Goal: Contribute content: Contribute content

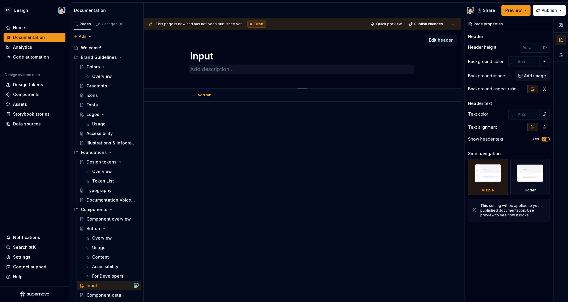
scroll to position [44, 0]
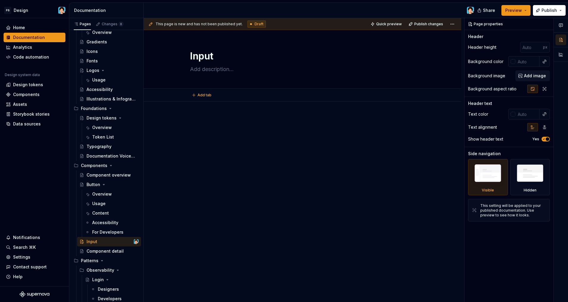
type textarea "*"
click at [218, 68] on textarea at bounding box center [301, 70] width 225 height 10
paste textarea "Text Fields capture user-provided text. They can be configured with labels, hel…"
type textarea "Text Fields capture user-provided text. They can be configured with labels, hel…"
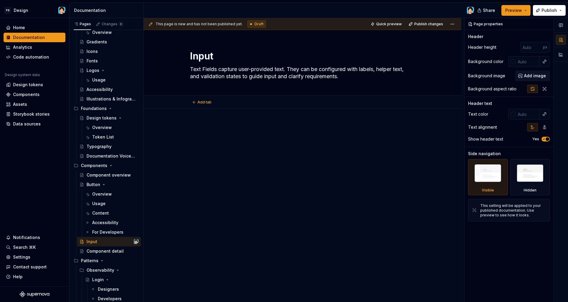
type textarea "*"
type textarea "Text Fields capture user-provided text. They can be configured with labels, hel…"
click at [262, 123] on div at bounding box center [303, 176] width 318 height 135
type textarea "*"
click at [211, 57] on textarea "Input" at bounding box center [301, 56] width 225 height 14
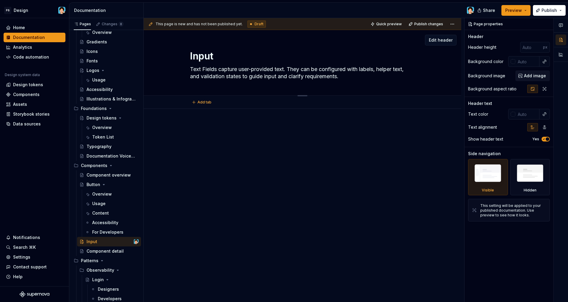
drag, startPoint x: 218, startPoint y: 56, endPoint x: 185, endPoint y: 55, distance: 33.0
click at [186, 55] on div "Input Text Fields capture user-provided text. They can be configured with label…" at bounding box center [302, 62] width 270 height 65
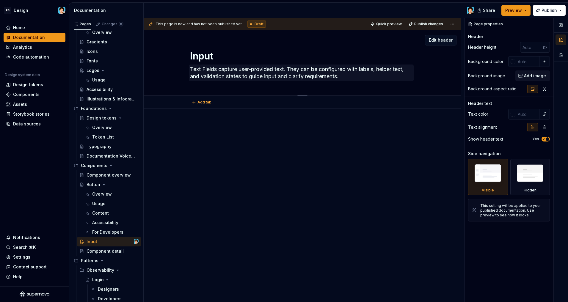
type textarea "T"
type textarea "*"
type textarea "Untitled page"
type textarea "*"
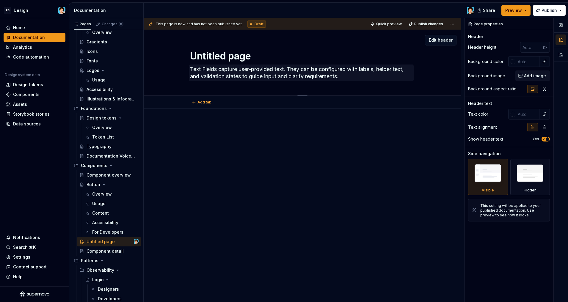
type textarea "Untitled pageI"
type textarea "*"
type textarea "I"
type textarea "*"
type textarea "IN"
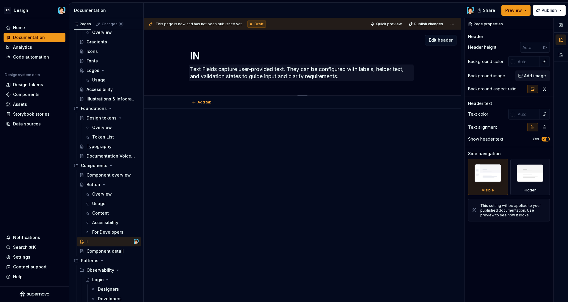
type textarea "*"
type textarea "INp"
type textarea "*"
type textarea "IN"
type textarea "*"
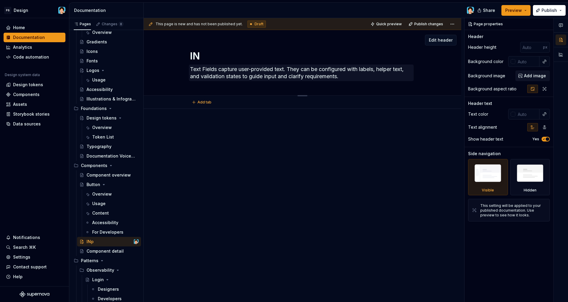
type textarea "I"
type textarea "*"
type textarea "In"
type textarea "*"
type textarea "Inp"
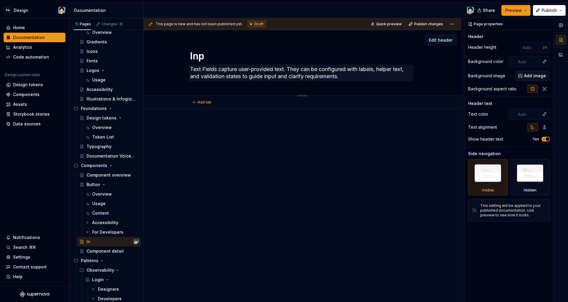
type textarea "*"
type textarea "Inpu"
type textarea "*"
type textarea "Input"
type textarea "*"
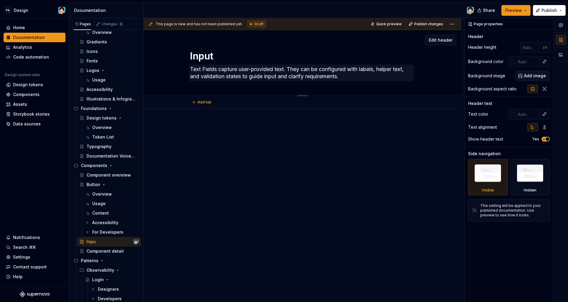
type textarea "Inputs"
type textarea "*"
type textarea "Inputs"
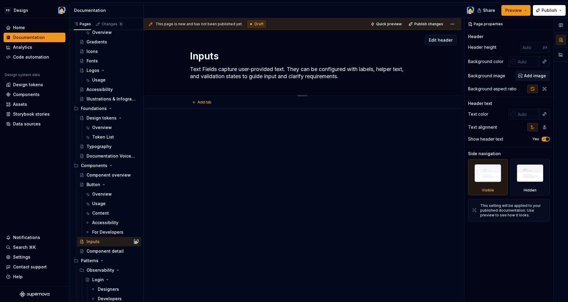
click at [247, 76] on textarea "Text Fields capture user-provided text. They can be configured with labels, hel…" at bounding box center [301, 73] width 225 height 17
type textarea "*"
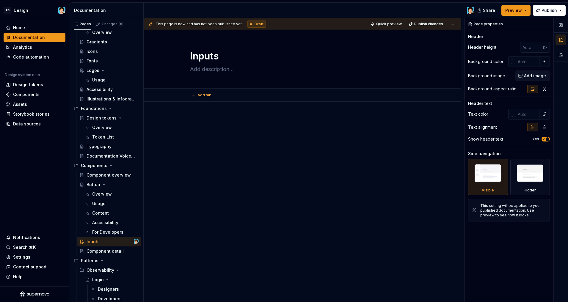
type textarea "*"
click at [231, 129] on div at bounding box center [302, 127] width 225 height 23
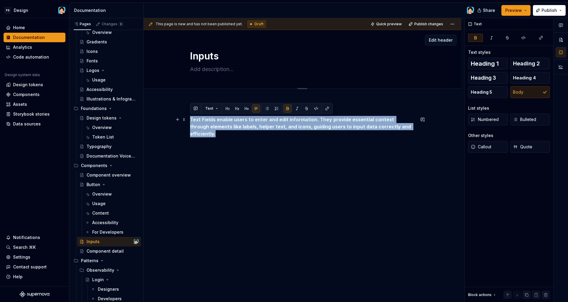
type textarea "*"
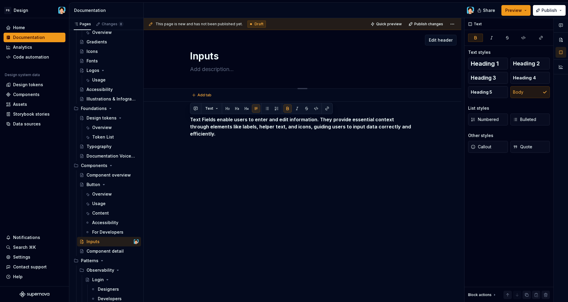
click at [214, 57] on textarea "Inputs" at bounding box center [301, 56] width 225 height 14
type textarea "T"
type textarea "*"
type textarea "Te"
type textarea "*"
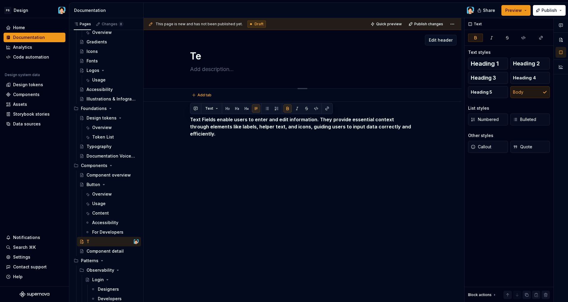
type textarea "Tex"
type textarea "*"
type textarea "Text"
type textarea "*"
type textarea "Text"
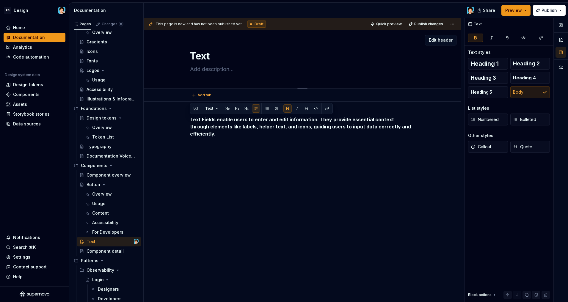
type textarea "*"
type textarea "Text F"
type textarea "*"
type textarea "Text Fi"
type textarea "*"
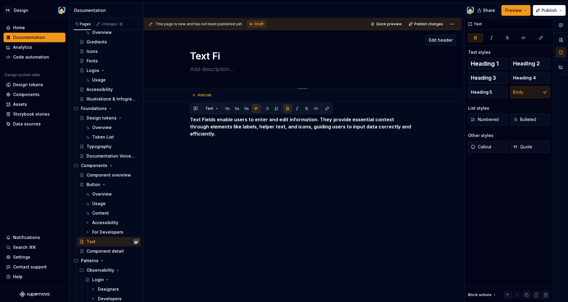
type textarea "Text Fie"
type textarea "*"
type textarea "Text Fiel"
type textarea "*"
type textarea "Text Field"
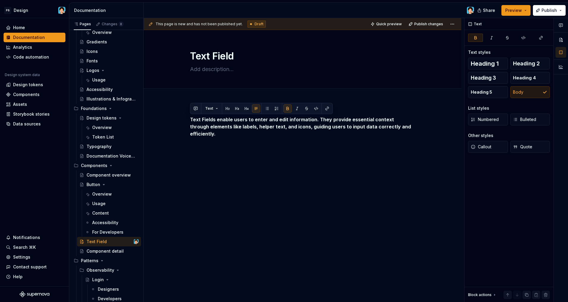
type textarea "*"
type textarea "Text Field"
click at [225, 127] on strong "Text Fields enable users to enter and edit information. They provide essential …" at bounding box center [301, 127] width 222 height 20
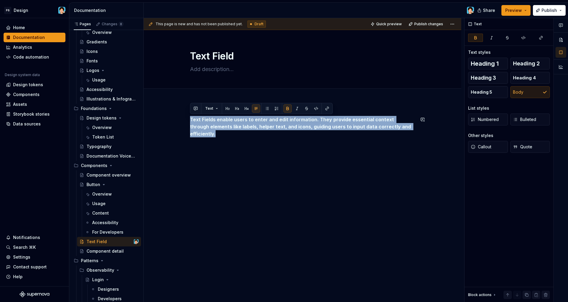
type textarea "*"
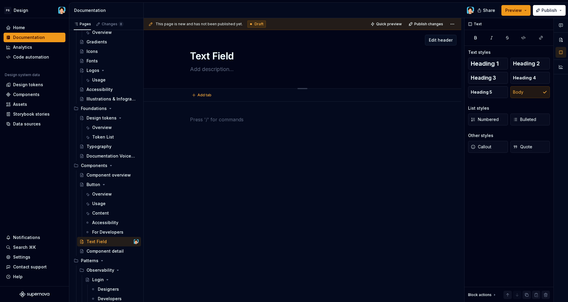
click at [209, 68] on textarea at bounding box center [301, 70] width 225 height 10
paste textarea "Text Fields enable users to enter and edit information. They provide essential …"
type textarea "Text Fields enable users to enter and edit information. They provide essential …"
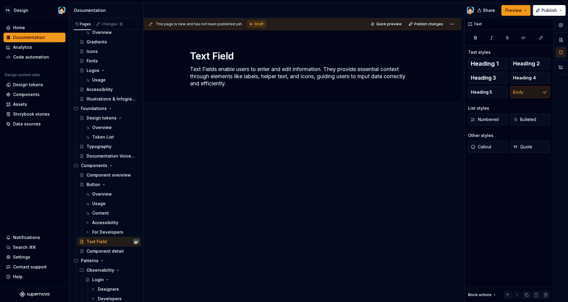
type textarea "*"
type textarea "Text Fields enable users to enter and edit information. They provide essential …"
click at [235, 130] on p at bounding box center [302, 133] width 225 height 7
click at [236, 72] on textarea "Text Fields enable users to enter and edit information. They provide essential …" at bounding box center [301, 77] width 225 height 24
click at [230, 124] on div "This page is new and has not been published yet. Draft Quick preview Publish ch…" at bounding box center [304, 160] width 321 height 284
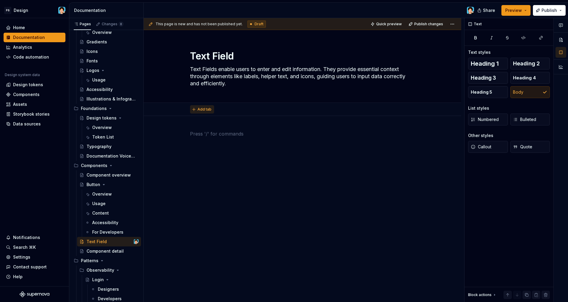
click at [207, 109] on span "Add tab" at bounding box center [205, 109] width 14 height 5
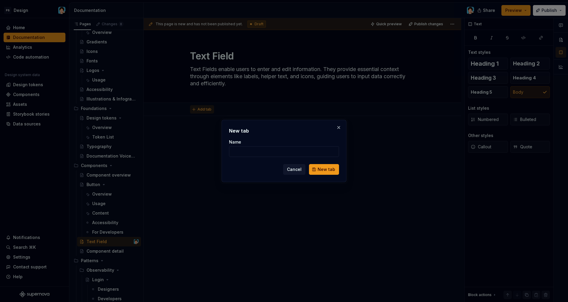
type textarea "*"
type input "Overview"
click at [330, 171] on span "New tab" at bounding box center [327, 170] width 18 height 6
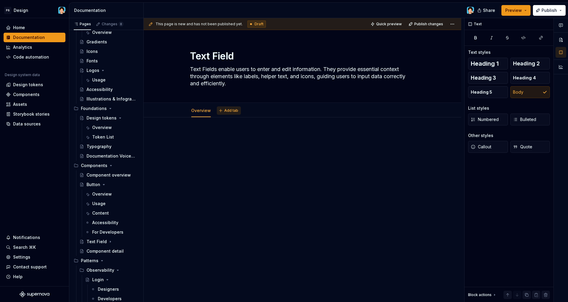
type textarea "*"
click at [226, 113] on span "Add tab" at bounding box center [231, 110] width 14 height 5
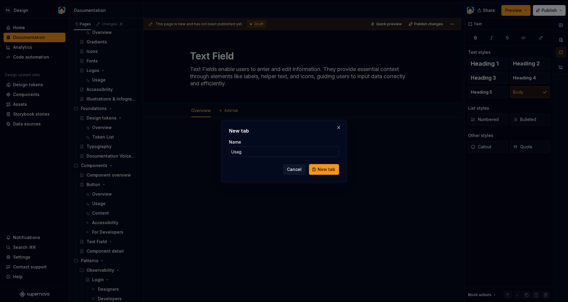
type input "Usage"
click at [325, 170] on button "New tab" at bounding box center [324, 169] width 30 height 11
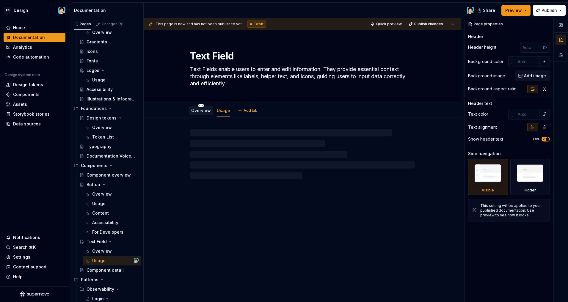
click at [206, 112] on link "Overview" at bounding box center [201, 110] width 20 height 5
click at [245, 112] on span "Add tab" at bounding box center [251, 110] width 14 height 5
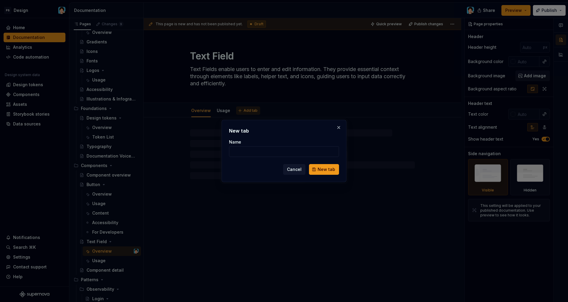
type textarea "*"
type input "Content"
click at [325, 170] on button "New tab" at bounding box center [324, 169] width 30 height 11
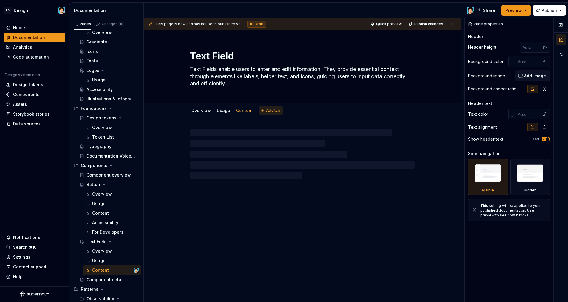
type textarea "*"
click at [266, 111] on span "Add tab" at bounding box center [273, 110] width 14 height 5
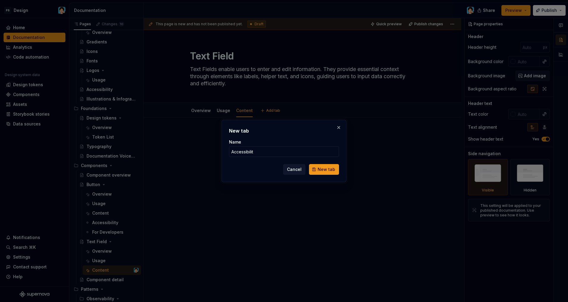
type input "Accessibility"
click at [325, 170] on button "New tab" at bounding box center [324, 169] width 30 height 11
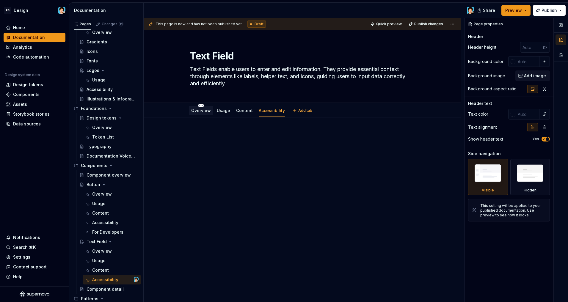
click at [201, 114] on div "Overview" at bounding box center [201, 110] width 20 height 7
click at [220, 139] on div at bounding box center [302, 143] width 225 height 23
click at [207, 114] on div "Overview" at bounding box center [201, 110] width 20 height 7
click at [203, 111] on link "Overview" at bounding box center [201, 110] width 20 height 5
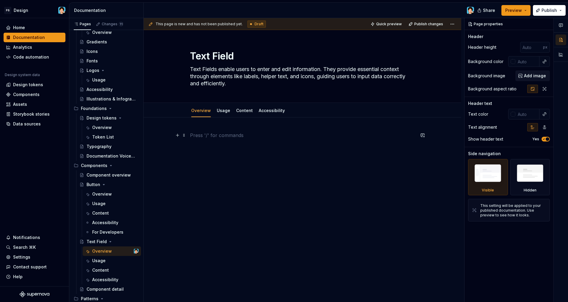
click at [220, 132] on p at bounding box center [302, 135] width 225 height 7
click at [108, 196] on div "Overview" at bounding box center [102, 194] width 20 height 6
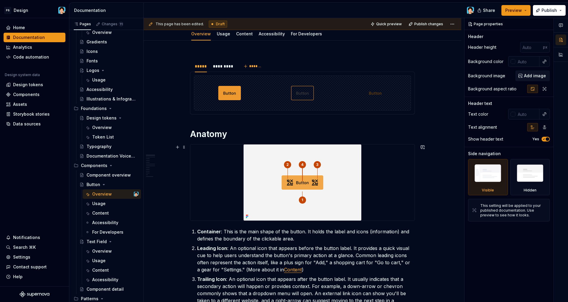
scroll to position [27, 0]
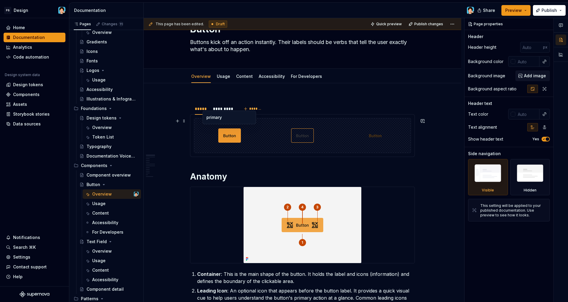
click at [228, 140] on img at bounding box center [229, 136] width 23 height 30
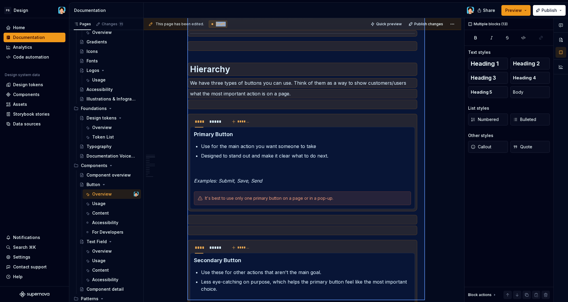
scroll to position [468, 0]
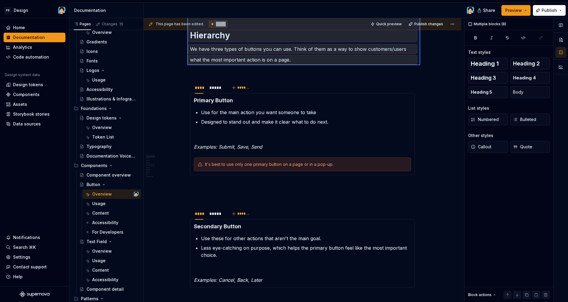
drag, startPoint x: 188, startPoint y: 96, endPoint x: 420, endPoint y: 65, distance: 234.3
click at [420, 65] on div "This page has been edited. Draft Quick preview Publish changes Button Buttons k…" at bounding box center [304, 160] width 321 height 284
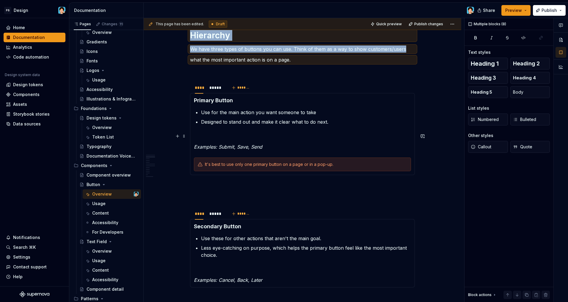
copy div "Container : This is the main shape of the button. It holds the label and icons …"
click at [100, 250] on div "Overview" at bounding box center [102, 251] width 20 height 6
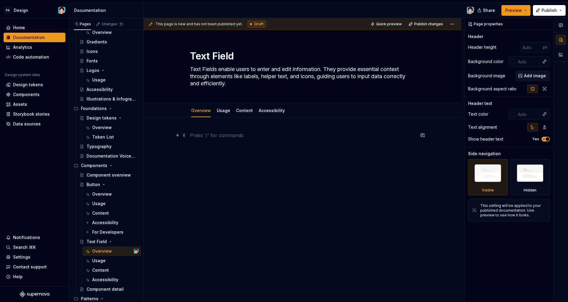
click at [217, 137] on p at bounding box center [302, 135] width 225 height 7
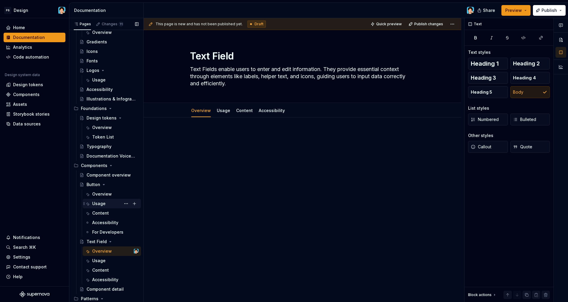
drag, startPoint x: 104, startPoint y: 196, endPoint x: 103, endPoint y: 201, distance: 4.8
click at [104, 196] on div "Overview" at bounding box center [102, 194] width 20 height 6
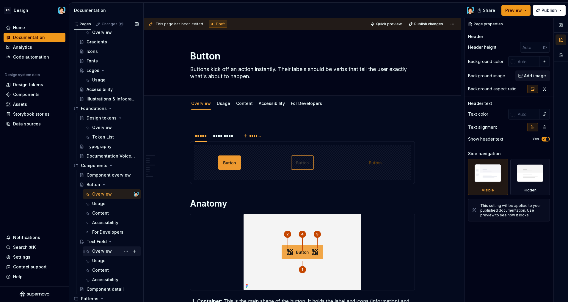
click at [106, 253] on div "Overview" at bounding box center [102, 251] width 20 height 6
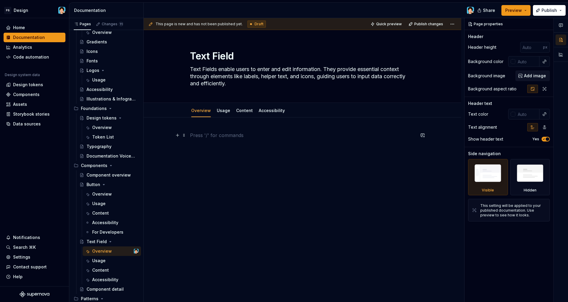
type textarea "*"
click at [220, 137] on p at bounding box center [302, 135] width 225 height 7
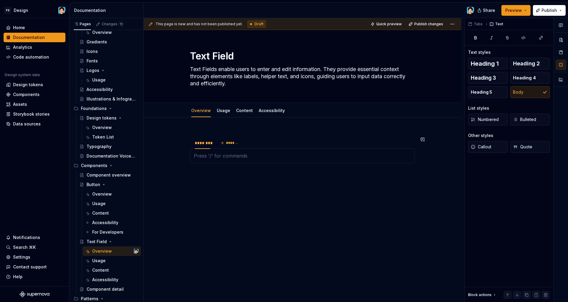
click at [199, 129] on div "******** *******" at bounding box center [303, 192] width 318 height 148
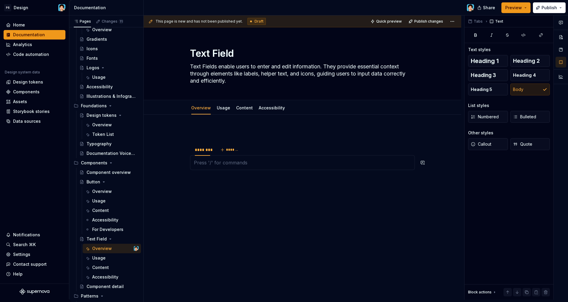
click at [251, 240] on div "******** *******" at bounding box center [303, 194] width 318 height 158
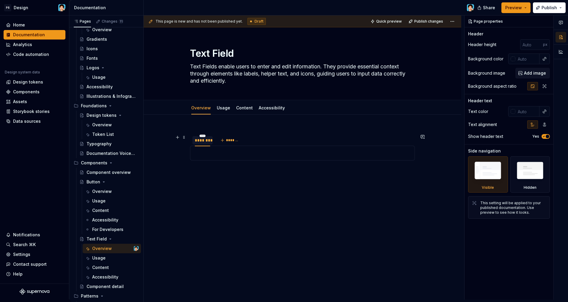
click at [202, 143] on div "********" at bounding box center [202, 140] width 15 height 6
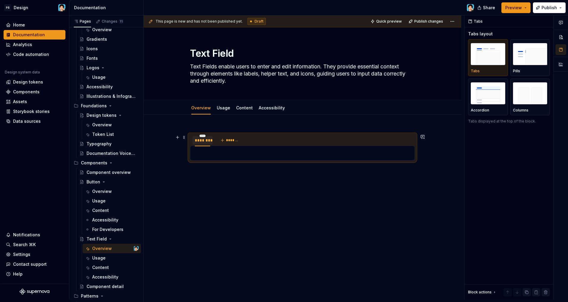
click at [202, 143] on div "********" at bounding box center [202, 140] width 15 height 6
type input "*****"
click at [230, 142] on span "*******" at bounding box center [229, 140] width 13 height 5
type input "****"
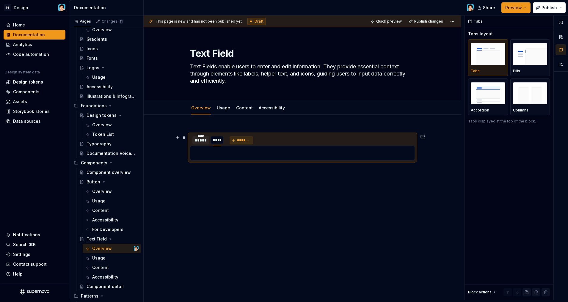
type textarea "*"
type input "*********"
click at [197, 140] on div "*****" at bounding box center [201, 140] width 12 height 6
click at [206, 151] on p at bounding box center [302, 153] width 217 height 7
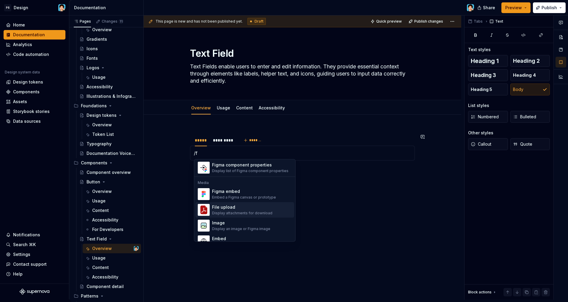
scroll to position [0, 0]
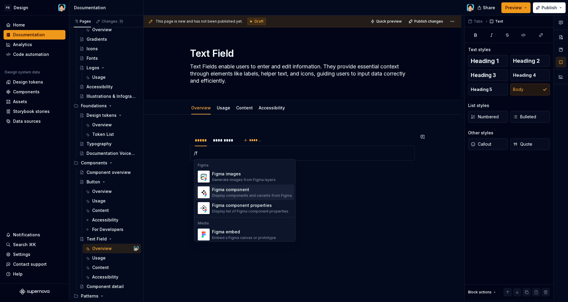
click at [227, 194] on div "Display components and variants from Figma" at bounding box center [252, 195] width 80 height 5
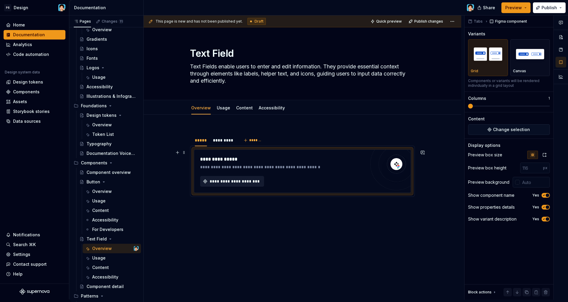
click at [233, 182] on span "**********" at bounding box center [234, 181] width 51 height 6
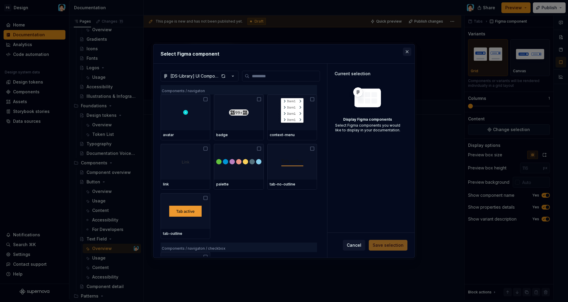
click at [408, 51] on button "button" at bounding box center [407, 52] width 8 height 8
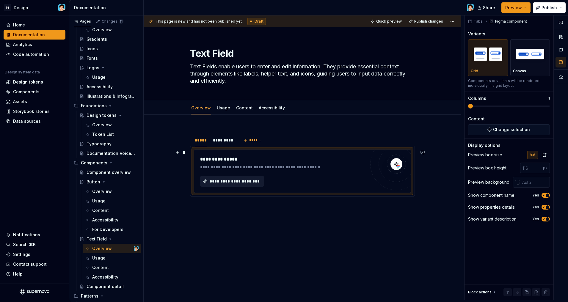
click at [234, 183] on span "**********" at bounding box center [234, 181] width 51 height 6
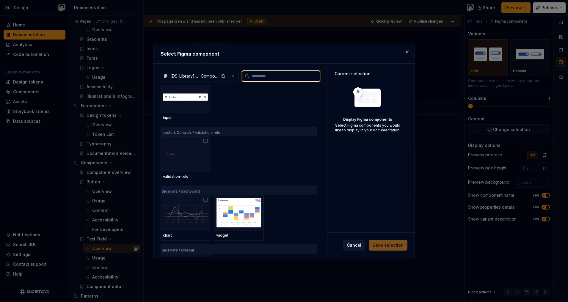
scroll to position [807, 0]
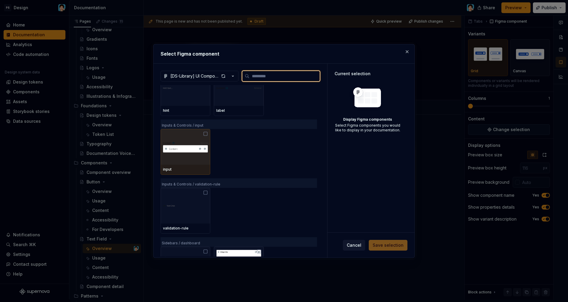
click at [192, 153] on img at bounding box center [185, 147] width 45 height 22
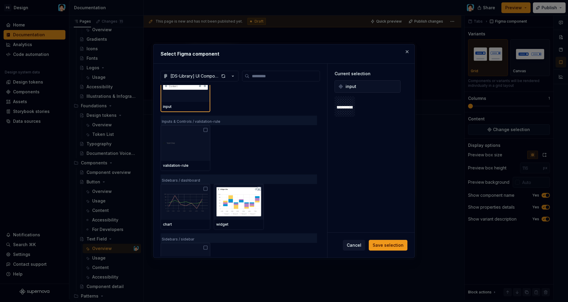
scroll to position [815, 0]
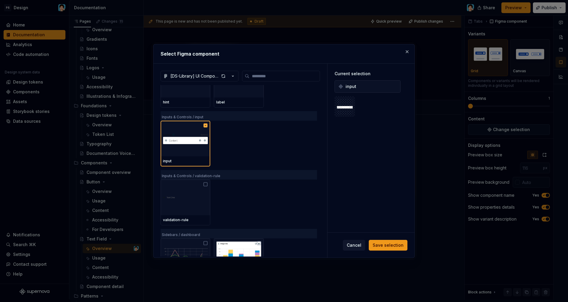
click at [253, 155] on div "input" at bounding box center [239, 144] width 156 height 46
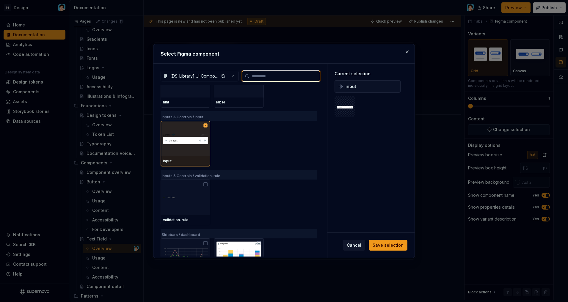
click at [189, 146] on img at bounding box center [185, 139] width 45 height 22
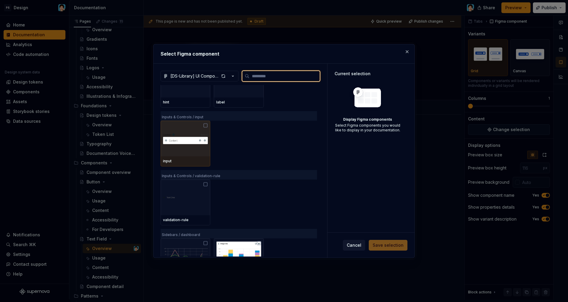
click at [197, 147] on img at bounding box center [185, 139] width 45 height 22
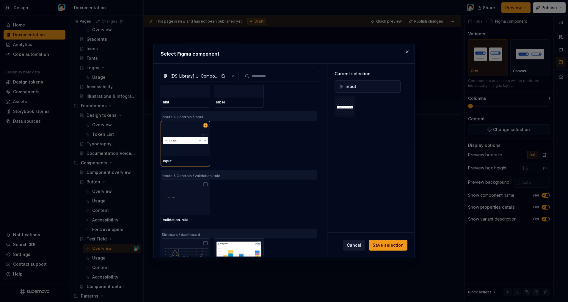
click at [353, 243] on span "Cancel" at bounding box center [354, 245] width 15 height 6
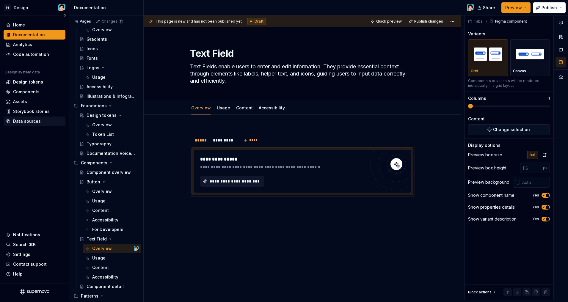
click at [28, 121] on div "Data sources" at bounding box center [27, 121] width 28 height 6
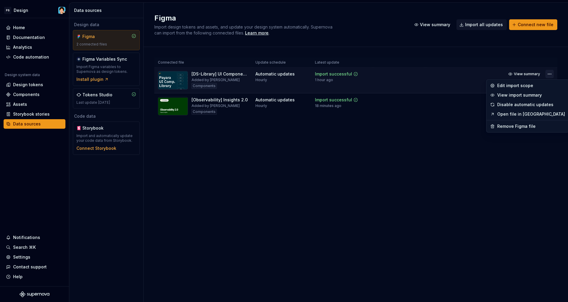
click at [546, 74] on html "PS Design Home Documentation Analytics Code automation Design system data Desig…" at bounding box center [284, 151] width 568 height 302
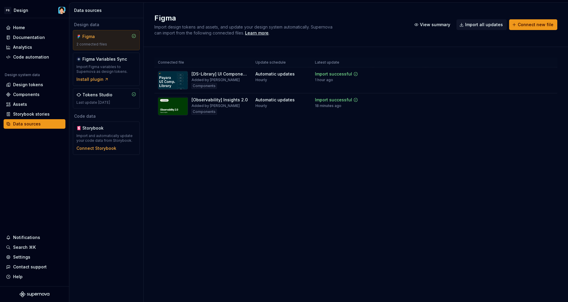
click at [342, 141] on html "PS Design Home Documentation Analytics Code automation Design system data Desig…" at bounding box center [284, 151] width 568 height 302
click at [175, 82] on img at bounding box center [173, 80] width 30 height 18
click at [120, 100] on div "Tokens Studio Last update [DATE]" at bounding box center [106, 98] width 60 height 13
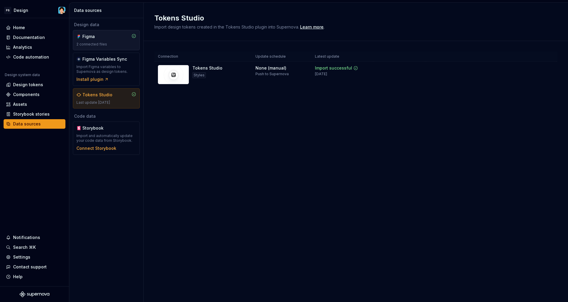
click at [108, 38] on div "Figma" at bounding box center [96, 37] width 29 height 6
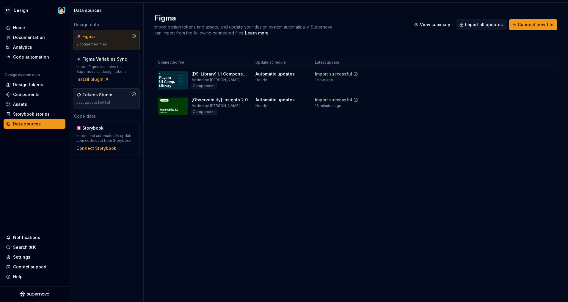
click at [105, 96] on div "Tokens Studio" at bounding box center [97, 95] width 30 height 6
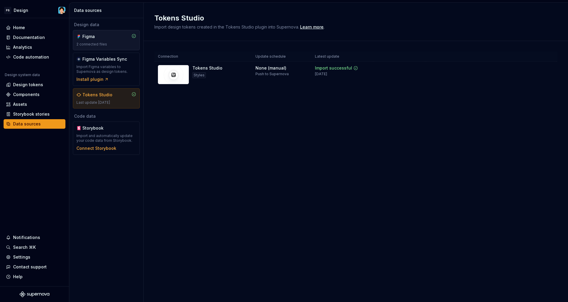
click at [111, 43] on div "2 connected files" at bounding box center [106, 44] width 60 height 5
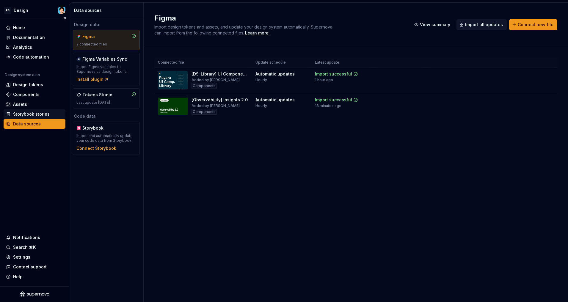
click at [29, 112] on div "Storybook stories" at bounding box center [31, 114] width 37 height 6
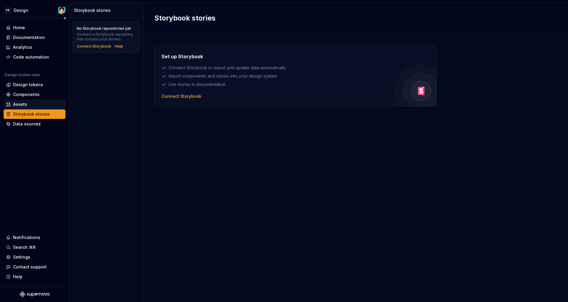
click at [32, 105] on div "Assets" at bounding box center [34, 104] width 57 height 6
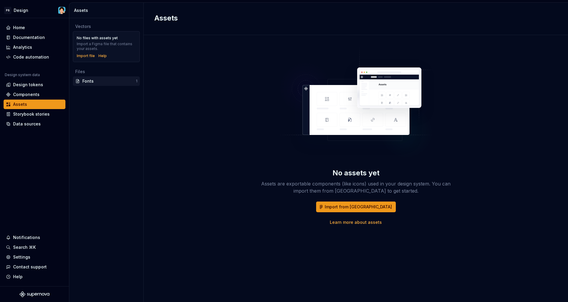
click at [95, 81] on div "Fonts" at bounding box center [109, 81] width 54 height 6
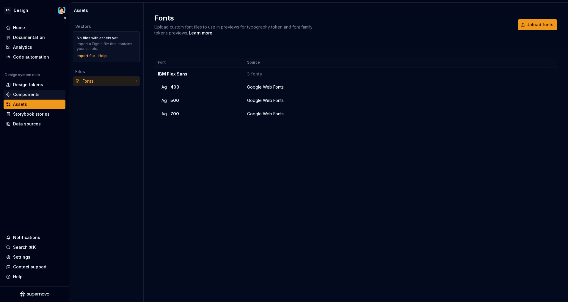
click at [37, 93] on div "Components" at bounding box center [26, 95] width 26 height 6
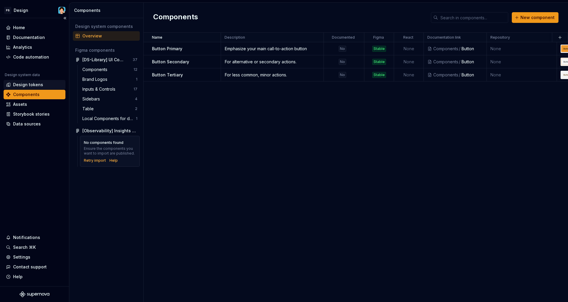
click at [39, 85] on div "Design tokens" at bounding box center [28, 85] width 30 height 6
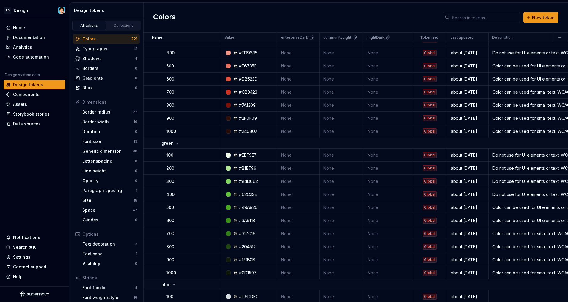
scroll to position [1261, 0]
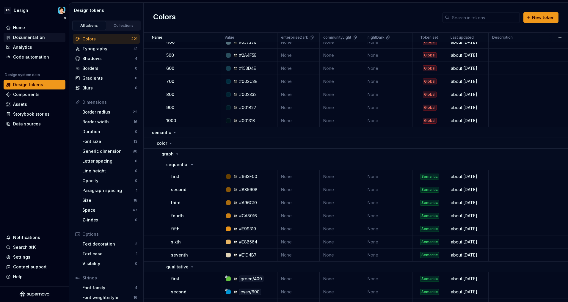
click at [29, 38] on div "Documentation" at bounding box center [29, 38] width 32 height 6
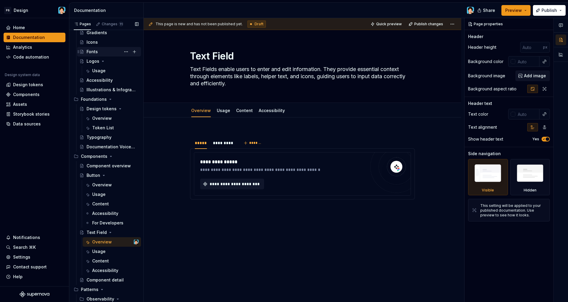
scroll to position [82, 0]
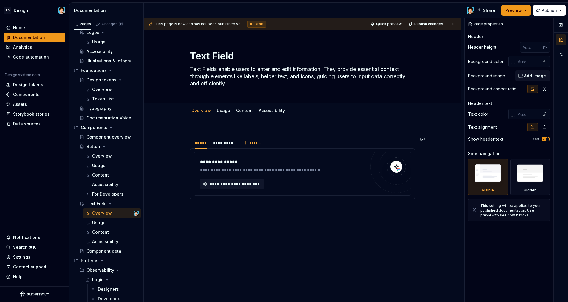
click at [223, 129] on div "**********" at bounding box center [303, 210] width 318 height 185
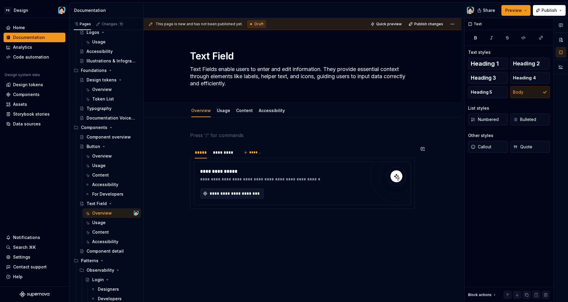
scroll to position [3, 0]
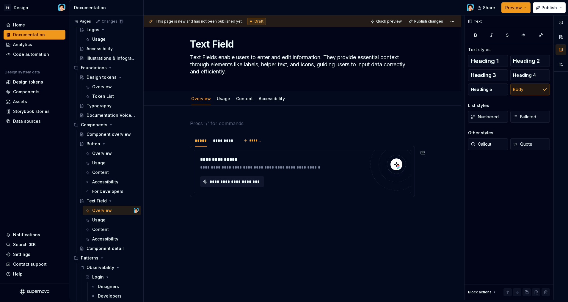
click at [252, 217] on div "**********" at bounding box center [303, 203] width 318 height 194
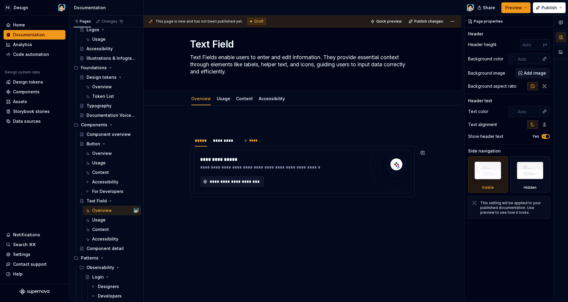
scroll to position [0, 0]
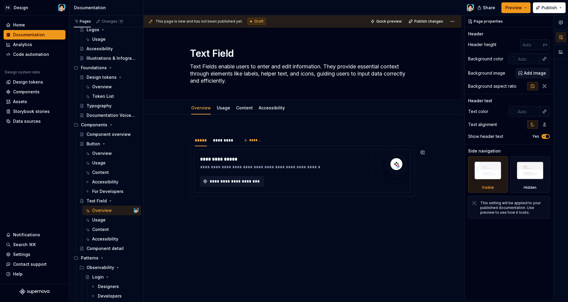
click at [244, 209] on div "**********" at bounding box center [302, 169] width 225 height 80
click at [250, 212] on div "**********" at bounding box center [304, 157] width 321 height 284
click at [526, 9] on button "Preview" at bounding box center [516, 7] width 29 height 11
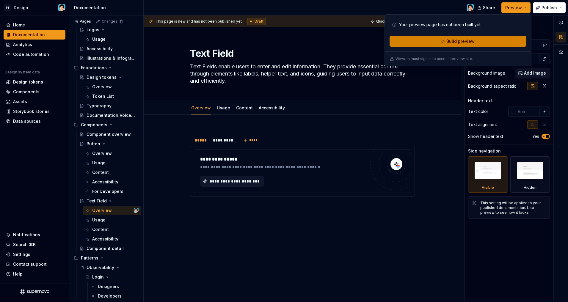
click at [463, 43] on span "Build preview" at bounding box center [461, 41] width 28 height 6
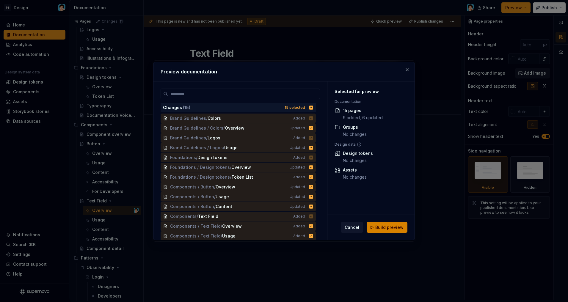
click at [390, 232] on button "Build preview" at bounding box center [387, 227] width 41 height 11
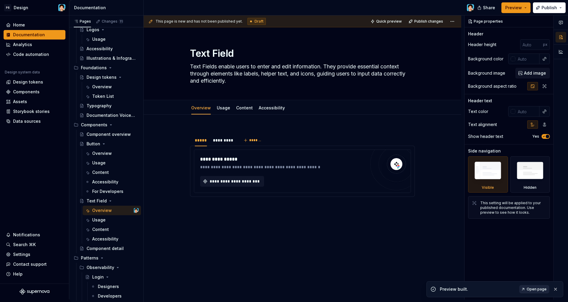
click at [530, 291] on span "Open page" at bounding box center [537, 289] width 20 height 5
type textarea "*"
click at [245, 212] on div "**********" at bounding box center [303, 207] width 318 height 185
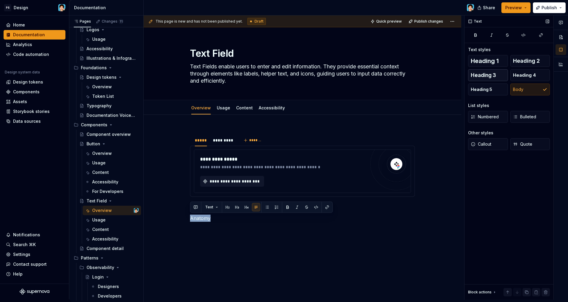
drag, startPoint x: 494, startPoint y: 62, endPoint x: 478, endPoint y: 73, distance: 19.5
click at [494, 62] on span "Heading 1" at bounding box center [485, 61] width 28 height 6
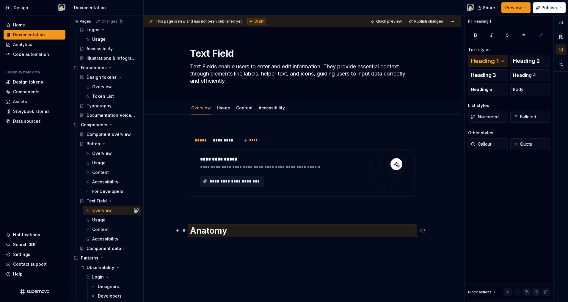
click at [212, 234] on h1 "Anatomy" at bounding box center [302, 230] width 225 height 11
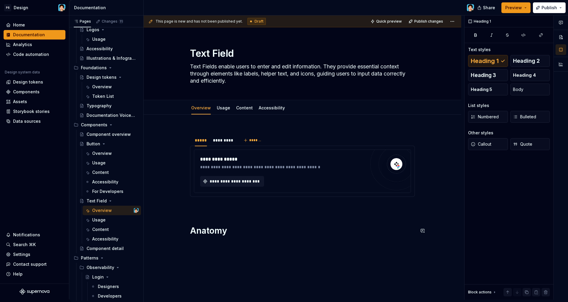
click at [218, 219] on div "**********" at bounding box center [302, 182] width 225 height 107
click at [229, 212] on div "**********" at bounding box center [302, 182] width 225 height 107
click at [234, 208] on p at bounding box center [302, 207] width 225 height 7
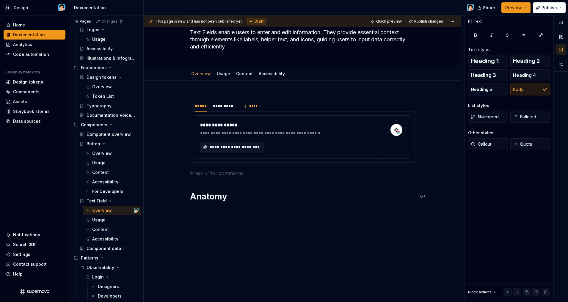
click at [222, 207] on div "**********" at bounding box center [302, 152] width 225 height 114
click at [245, 203] on div "**********" at bounding box center [302, 167] width 225 height 144
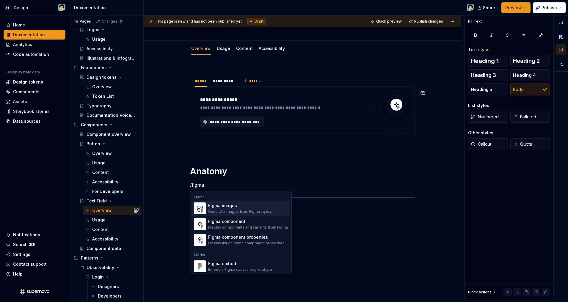
scroll to position [8, 0]
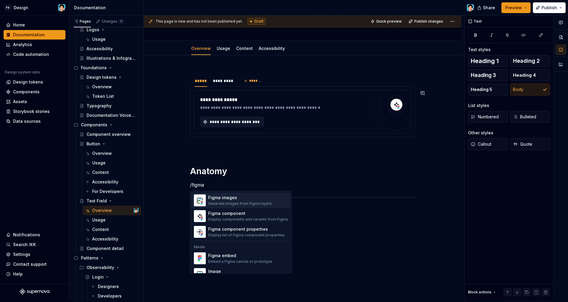
click at [249, 202] on div "Generate images from Figma layers" at bounding box center [240, 203] width 64 height 5
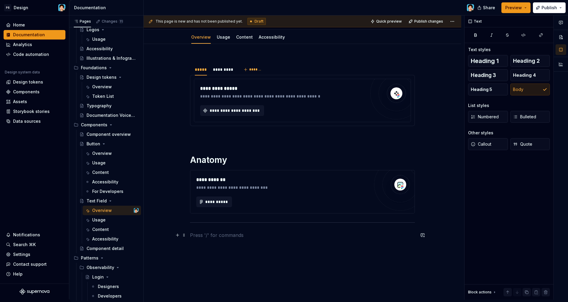
click at [255, 234] on p at bounding box center [302, 235] width 225 height 7
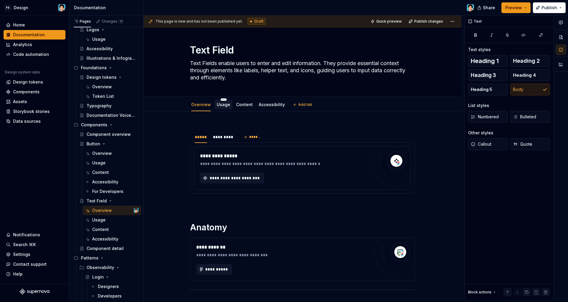
scroll to position [108, 0]
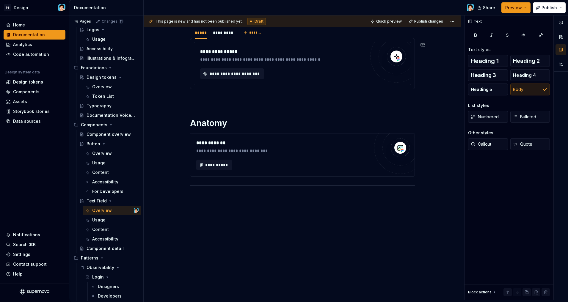
type textarea "*"
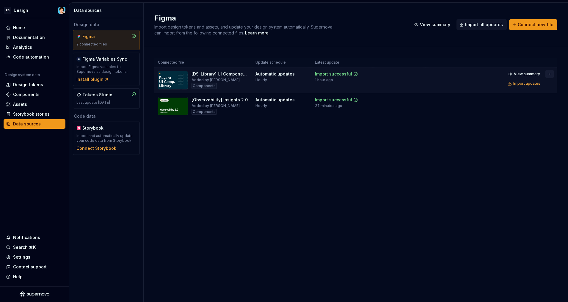
click at [551, 73] on html "PS Design Home Documentation Analytics Code automation Design system data Desig…" at bounding box center [284, 151] width 568 height 302
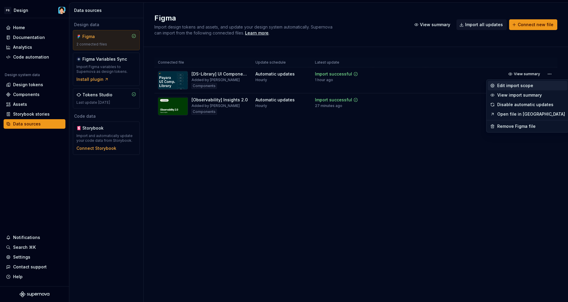
click at [514, 83] on div "Edit import scope" at bounding box center [531, 86] width 68 height 6
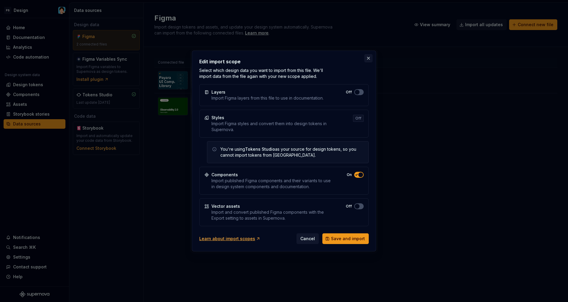
click at [369, 58] on button "button" at bounding box center [368, 58] width 8 height 8
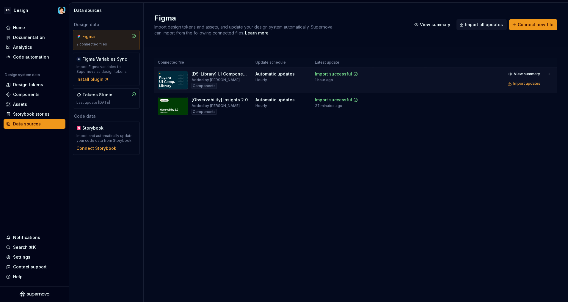
click at [311, 78] on td "Automatic updates Hourly" at bounding box center [281, 81] width 59 height 26
click at [126, 103] on div "Last update [DATE]" at bounding box center [106, 102] width 60 height 5
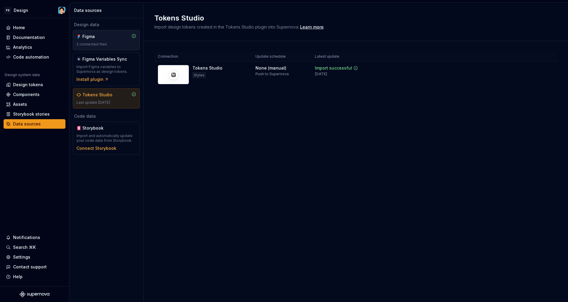
click at [117, 43] on div "2 connected files" at bounding box center [106, 44] width 60 height 5
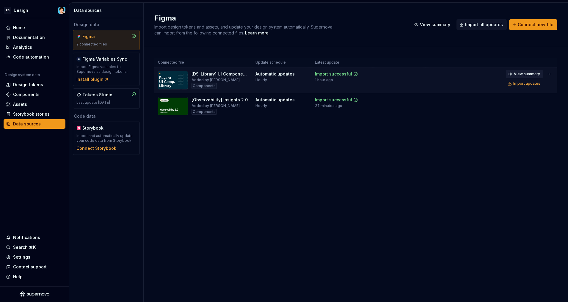
click at [534, 74] on span "View summary" at bounding box center [527, 74] width 26 height 5
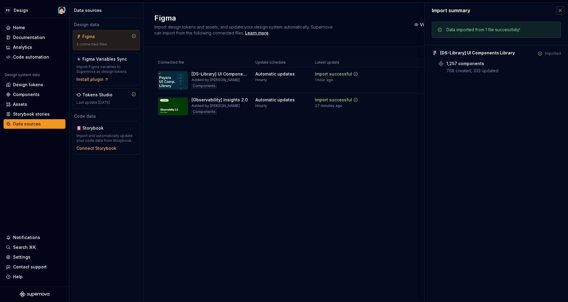
click at [557, 11] on button "button" at bounding box center [560, 10] width 8 height 8
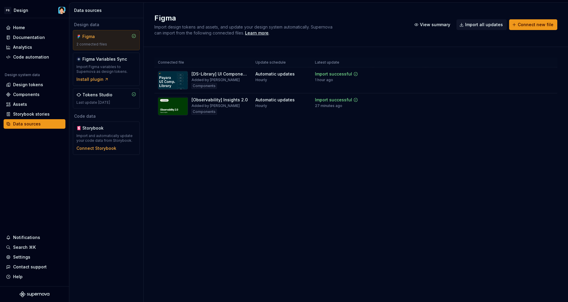
click at [561, 9] on div "Figma Import design tokens and assets, and update your design system automatica…" at bounding box center [356, 25] width 425 height 44
click at [552, 74] on html "PS Design Home Documentation Analytics Code automation Design system data Desig…" at bounding box center [284, 151] width 568 height 302
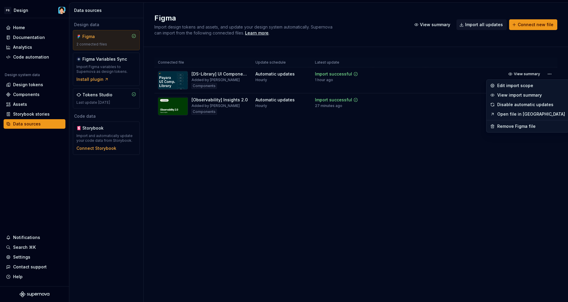
drag, startPoint x: 356, startPoint y: 148, endPoint x: 331, endPoint y: 139, distance: 26.5
click at [355, 148] on html "PS Design Home Documentation Analytics Code automation Design system data Desig…" at bounding box center [284, 151] width 568 height 302
